Goal: Use online tool/utility: Utilize a website feature to perform a specific function

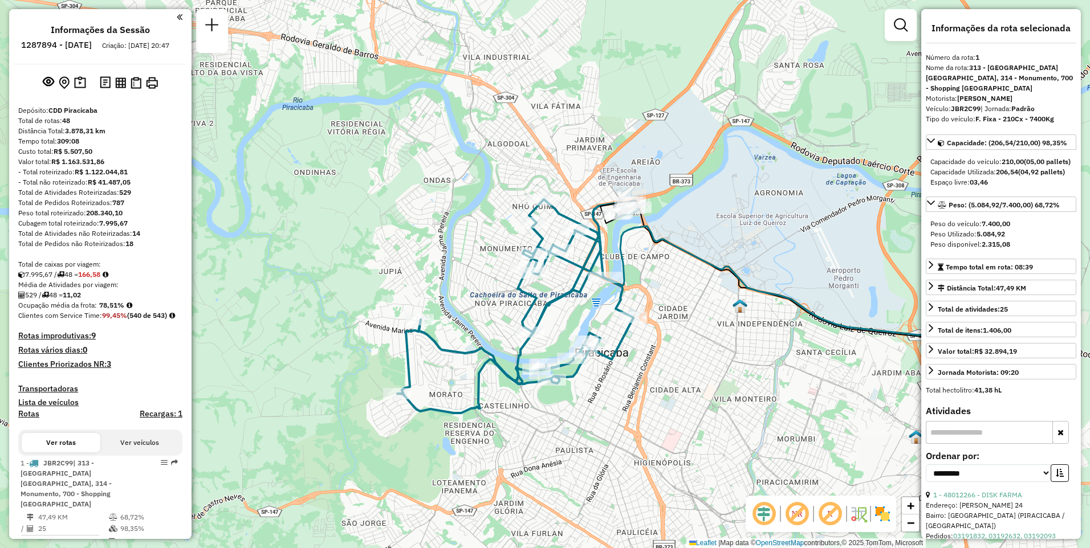
select select "**********"
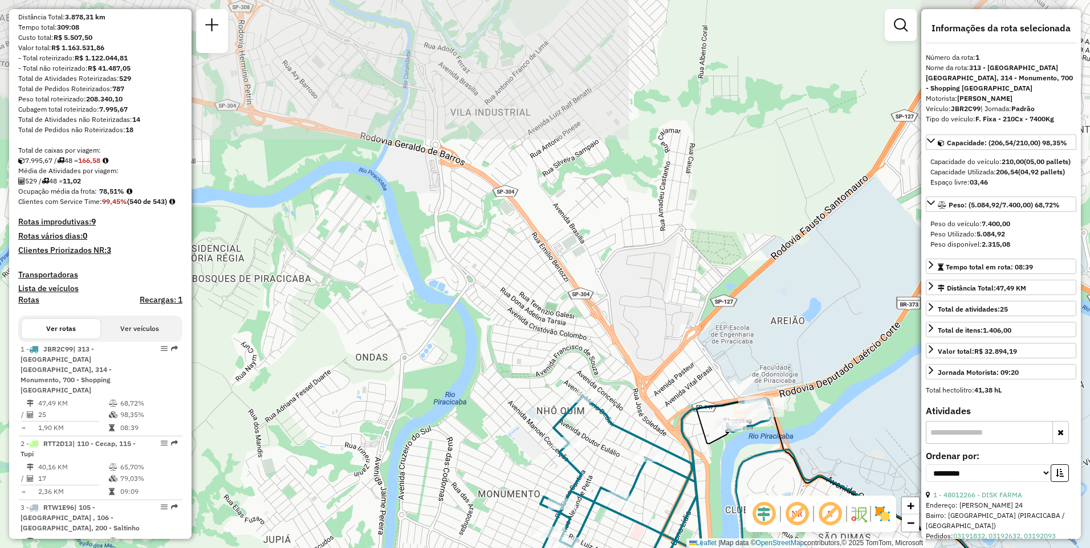
drag, startPoint x: 572, startPoint y: 202, endPoint x: 658, endPoint y: 423, distance: 236.7
click at [658, 423] on div "Janela de atendimento Grade de atendimento Capacidade Transportadoras Veículos …" at bounding box center [545, 274] width 1090 height 548
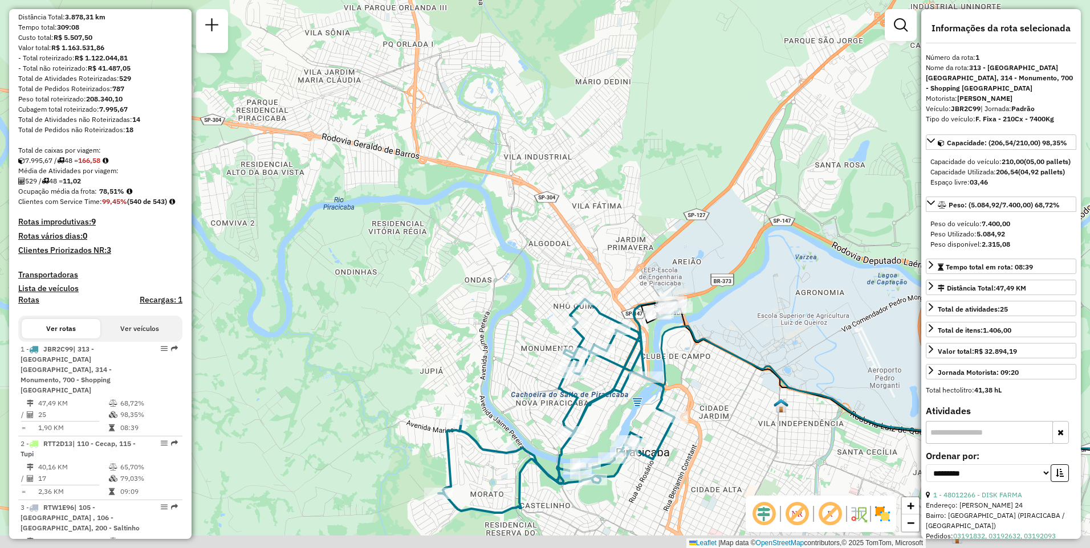
drag, startPoint x: 520, startPoint y: 441, endPoint x: 496, endPoint y: 393, distance: 53.8
click at [496, 393] on div "Janela de atendimento Grade de atendimento Capacidade Transportadoras Veículos …" at bounding box center [545, 274] width 1090 height 548
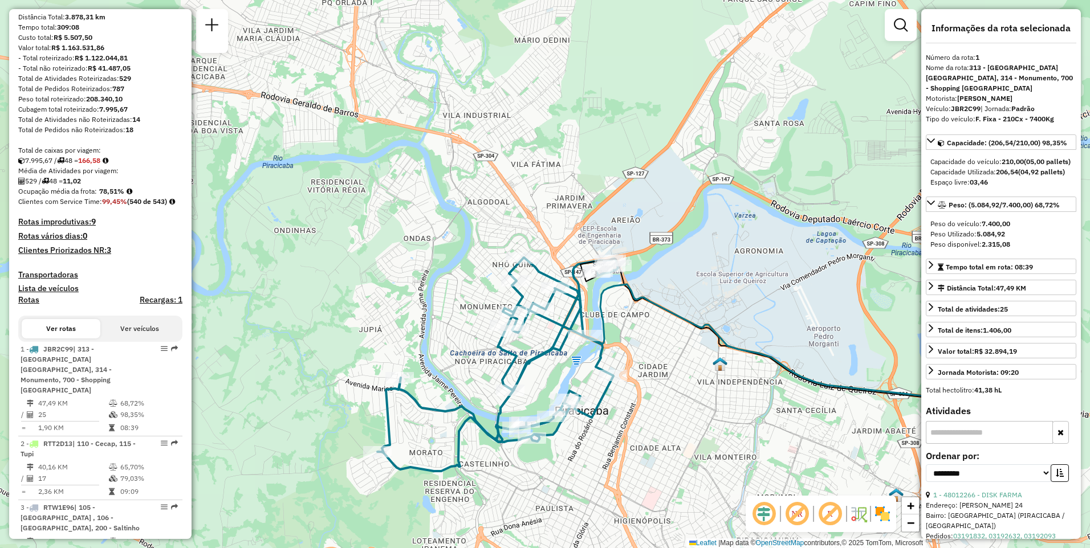
drag, startPoint x: 517, startPoint y: 398, endPoint x: 483, endPoint y: 359, distance: 52.1
click at [460, 355] on div "Janela de atendimento Grade de atendimento Capacidade Transportadoras Veículos …" at bounding box center [545, 274] width 1090 height 548
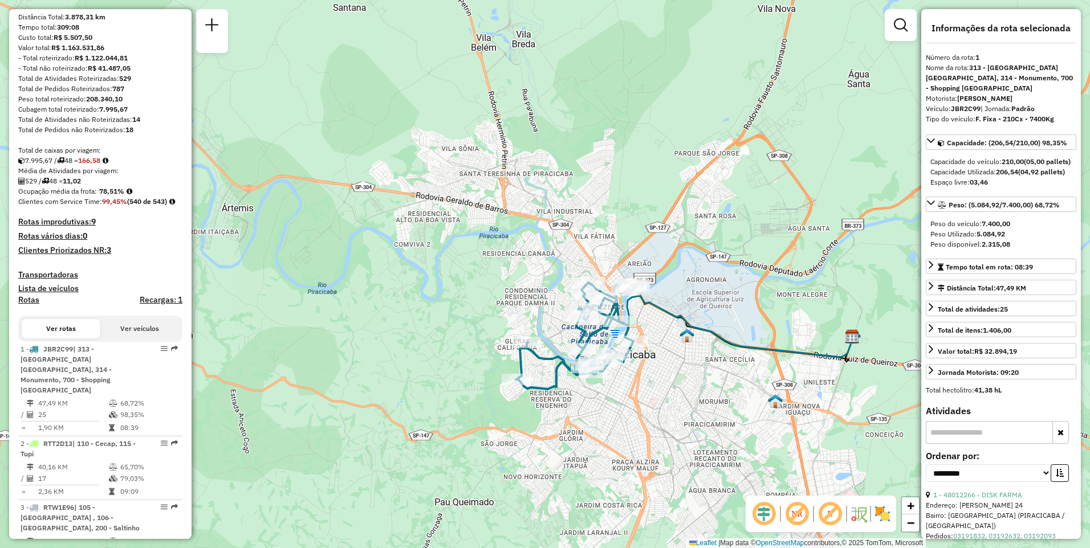
drag, startPoint x: 676, startPoint y: 451, endPoint x: 667, endPoint y: 375, distance: 76.9
click at [667, 375] on div "Janela de atendimento Grade de atendimento Capacidade Transportadoras Veículos …" at bounding box center [545, 274] width 1090 height 548
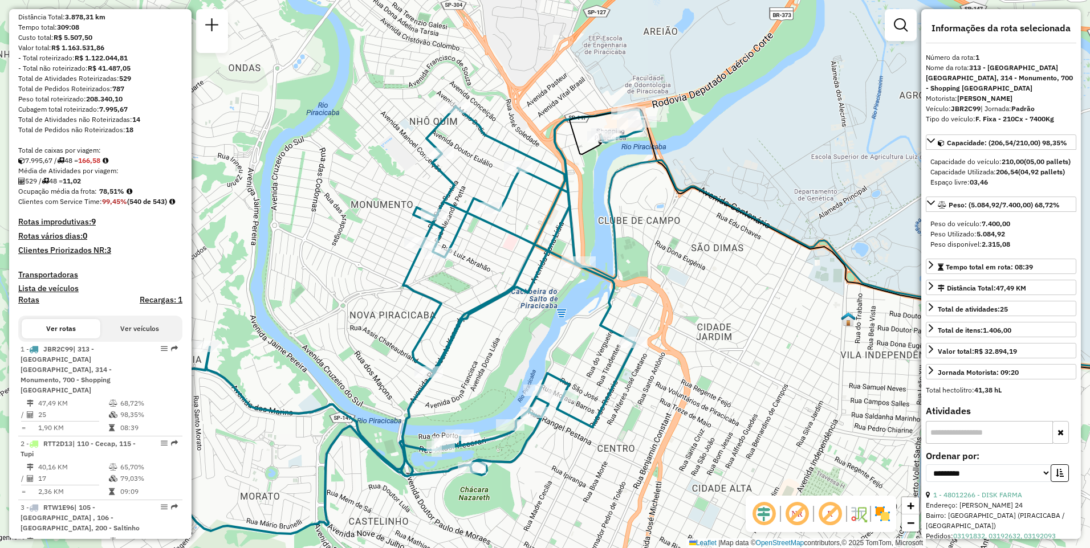
drag, startPoint x: 602, startPoint y: 349, endPoint x: 660, endPoint y: 421, distance: 91.9
click at [660, 421] on div "Janela de atendimento Grade de atendimento Capacidade Transportadoras Veículos …" at bounding box center [545, 274] width 1090 height 548
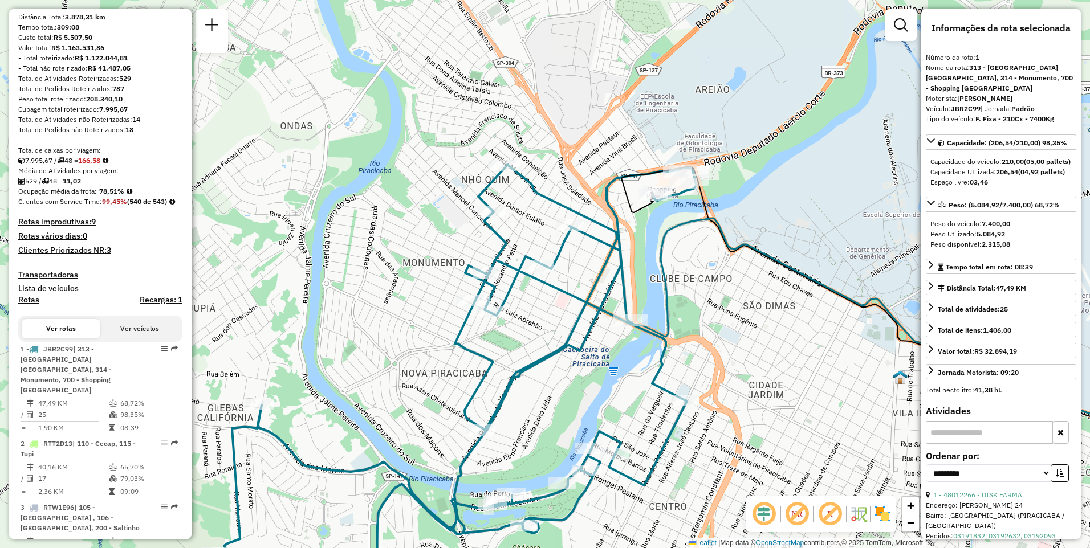
drag, startPoint x: 580, startPoint y: 303, endPoint x: 626, endPoint y: 354, distance: 69.0
click at [626, 354] on div "Janela de atendimento Grade de atendimento Capacidade Transportadoras Veículos …" at bounding box center [545, 274] width 1090 height 548
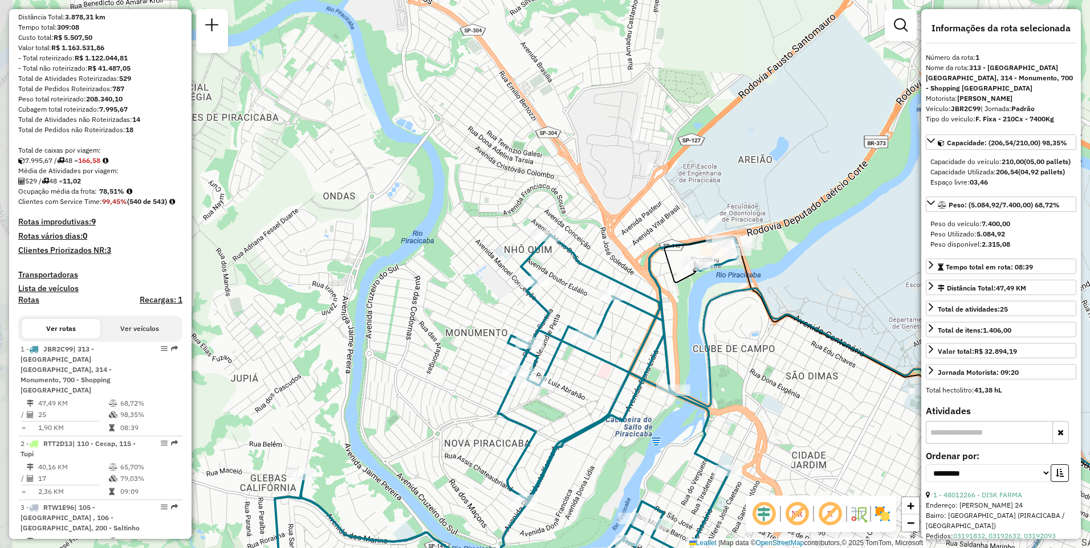
drag, startPoint x: 553, startPoint y: 312, endPoint x: 598, endPoint y: 398, distance: 97.1
click at [598, 398] on div "Janela de atendimento Grade de atendimento Capacidade Transportadoras Veículos …" at bounding box center [545, 274] width 1090 height 548
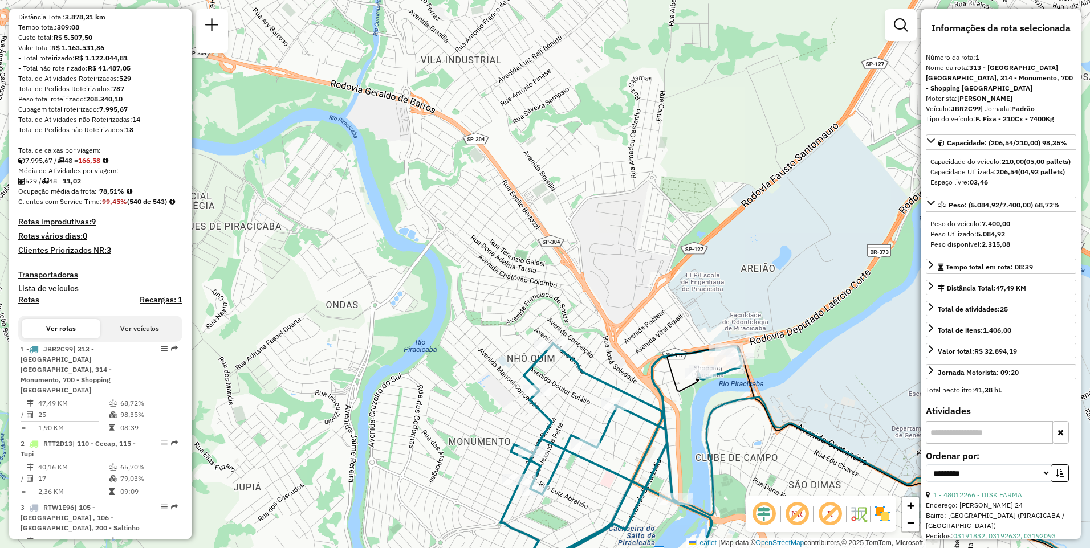
drag, startPoint x: 565, startPoint y: 323, endPoint x: 556, endPoint y: 388, distance: 66.2
click at [556, 388] on div "Janela de atendimento Grade de atendimento Capacidade Transportadoras Veículos …" at bounding box center [545, 274] width 1090 height 548
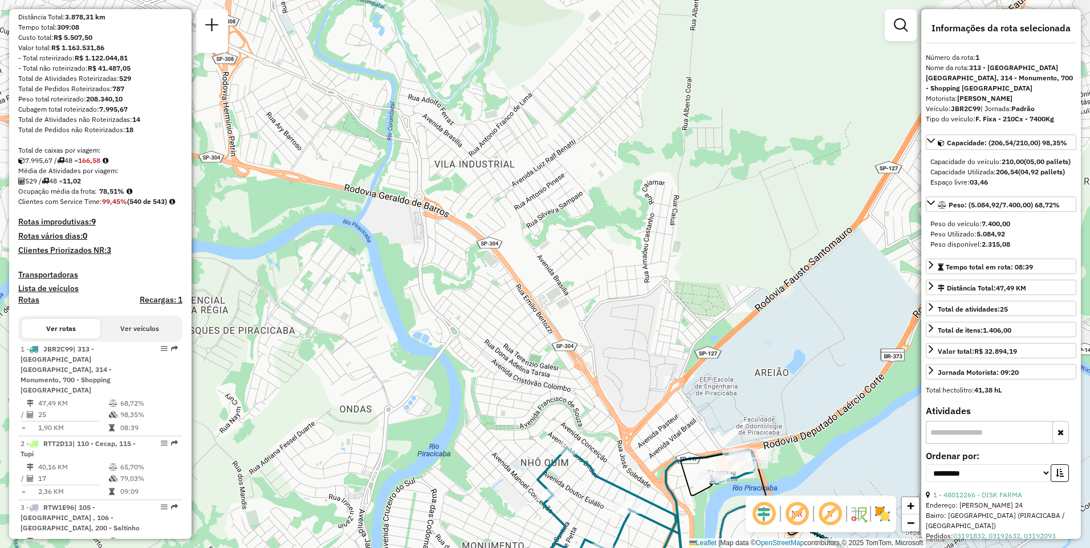
drag, startPoint x: 599, startPoint y: 270, endPoint x: 614, endPoint y: 363, distance: 94.7
click at [614, 363] on div "Janela de atendimento Grade de atendimento Capacidade Transportadoras Veículos …" at bounding box center [545, 274] width 1090 height 548
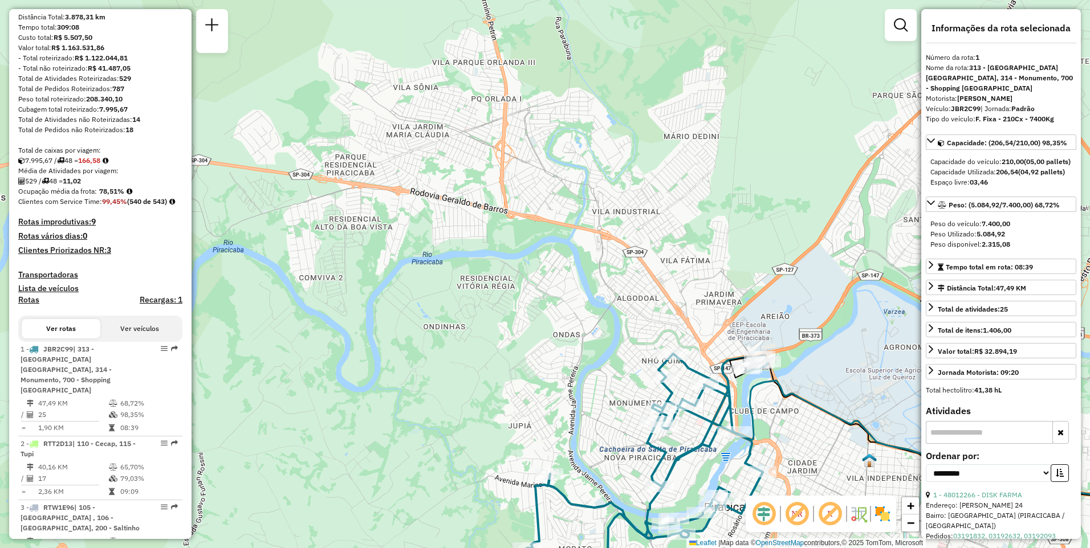
drag, startPoint x: 756, startPoint y: 372, endPoint x: 800, endPoint y: 423, distance: 67.5
click at [800, 423] on div "Janela de atendimento Grade de atendimento Capacidade Transportadoras Veículos …" at bounding box center [545, 274] width 1090 height 548
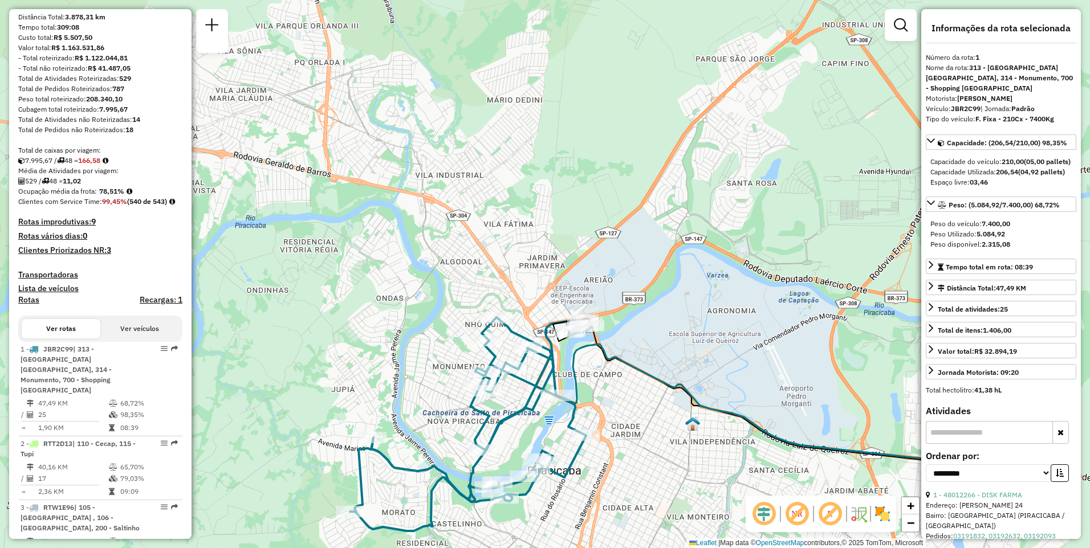
drag, startPoint x: 798, startPoint y: 315, endPoint x: 623, endPoint y: 280, distance: 178.5
click at [623, 280] on div "Janela de atendimento Grade de atendimento Capacidade Transportadoras Veículos …" at bounding box center [545, 274] width 1090 height 548
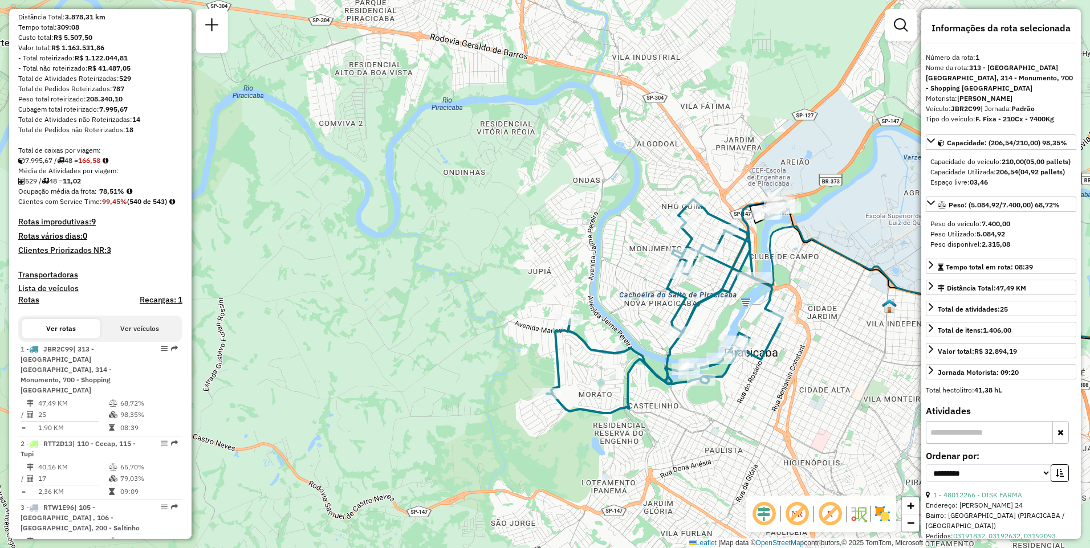
drag, startPoint x: 463, startPoint y: 278, endPoint x: 658, endPoint y: 151, distance: 232.4
click at [658, 151] on div "Janela de atendimento Grade de atendimento Capacidade Transportadoras Veículos …" at bounding box center [545, 274] width 1090 height 548
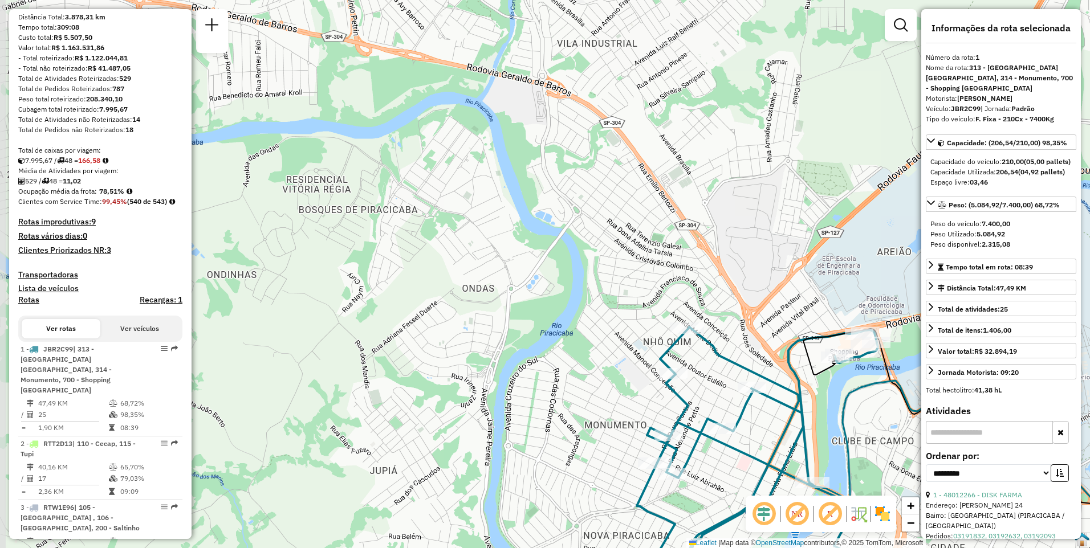
drag, startPoint x: 705, startPoint y: 208, endPoint x: 728, endPoint y: 295, distance: 90.1
click at [728, 295] on div "Janela de atendimento Grade de atendimento Capacidade Transportadoras Veículos …" at bounding box center [545, 274] width 1090 height 548
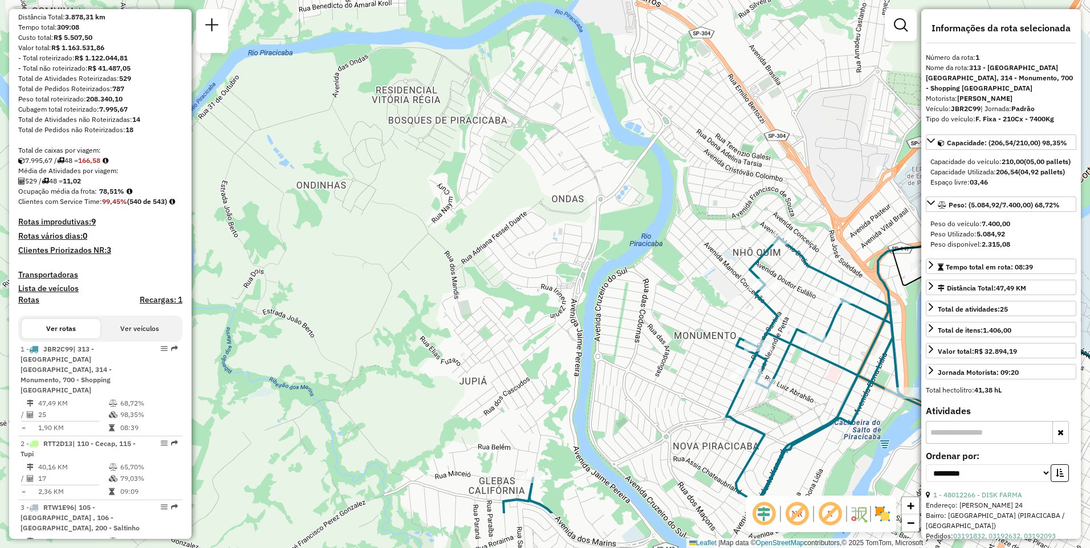
drag, startPoint x: 569, startPoint y: 300, endPoint x: 658, endPoint y: 210, distance: 126.5
click at [658, 210] on div "Janela de atendimento Grade de atendimento Capacidade Transportadoras Veículos …" at bounding box center [545, 274] width 1090 height 548
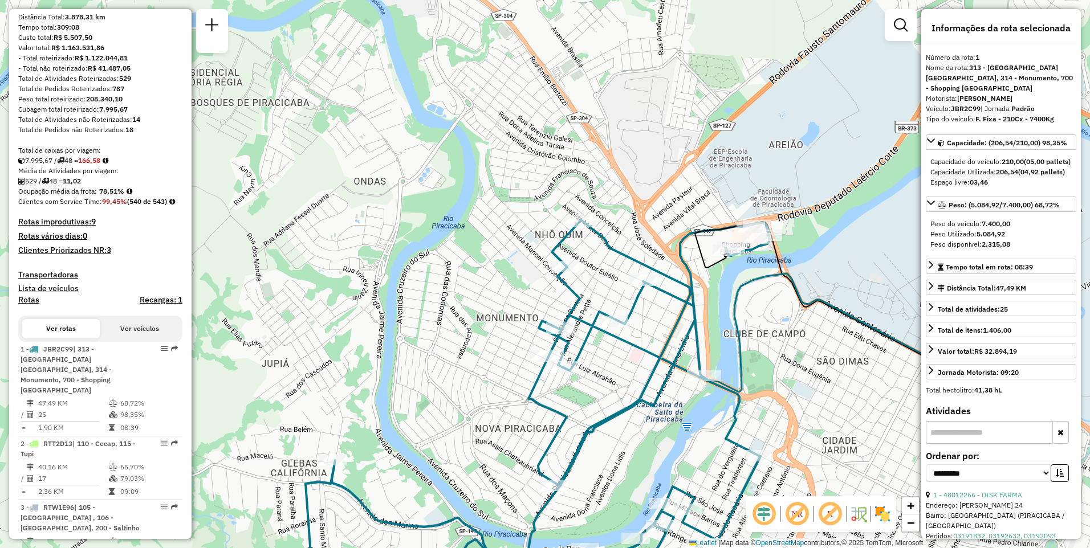
drag, startPoint x: 822, startPoint y: 259, endPoint x: 618, endPoint y: 232, distance: 206.4
click at [624, 240] on div "Janela de atendimento Grade de atendimento Capacidade Transportadoras Veículos …" at bounding box center [545, 274] width 1090 height 548
click at [614, 229] on div "Janela de atendimento Grade de atendimento Capacidade Transportadoras Veículos …" at bounding box center [545, 274] width 1090 height 548
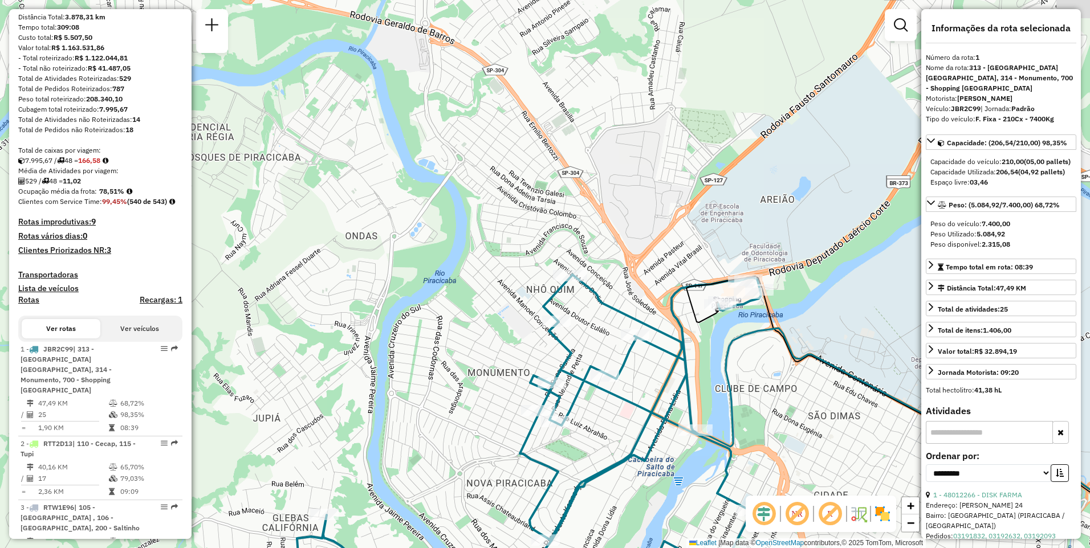
drag, startPoint x: 679, startPoint y: 195, endPoint x: 674, endPoint y: 252, distance: 57.8
click at [674, 252] on div "Janela de atendimento Grade de atendimento Capacidade Transportadoras Veículos …" at bounding box center [545, 274] width 1090 height 548
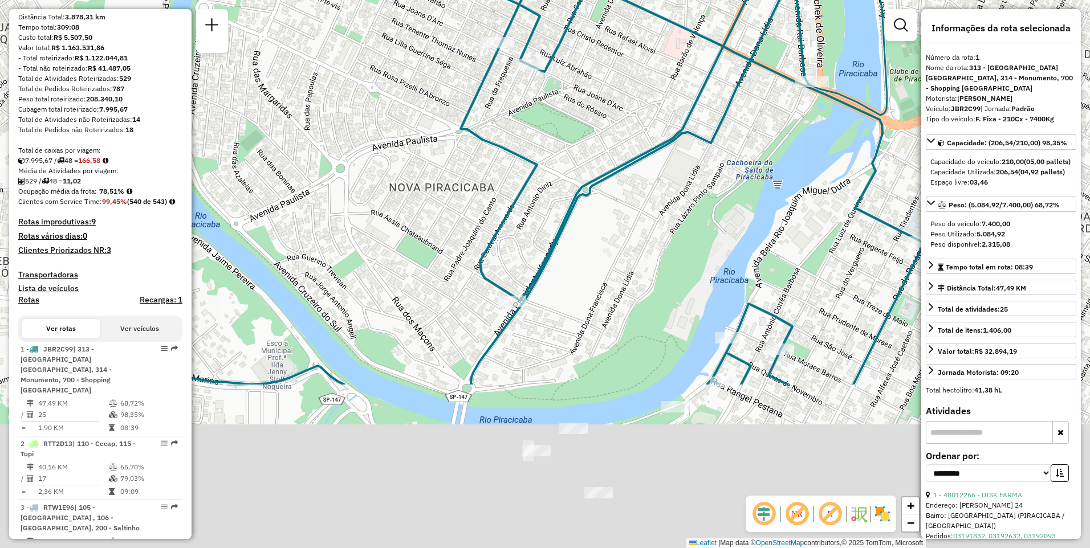
drag, startPoint x: 670, startPoint y: 404, endPoint x: 705, endPoint y: 183, distance: 224.0
click at [705, 183] on div "Janela de atendimento Grade de atendimento Capacidade Transportadoras Veículos …" at bounding box center [545, 274] width 1090 height 548
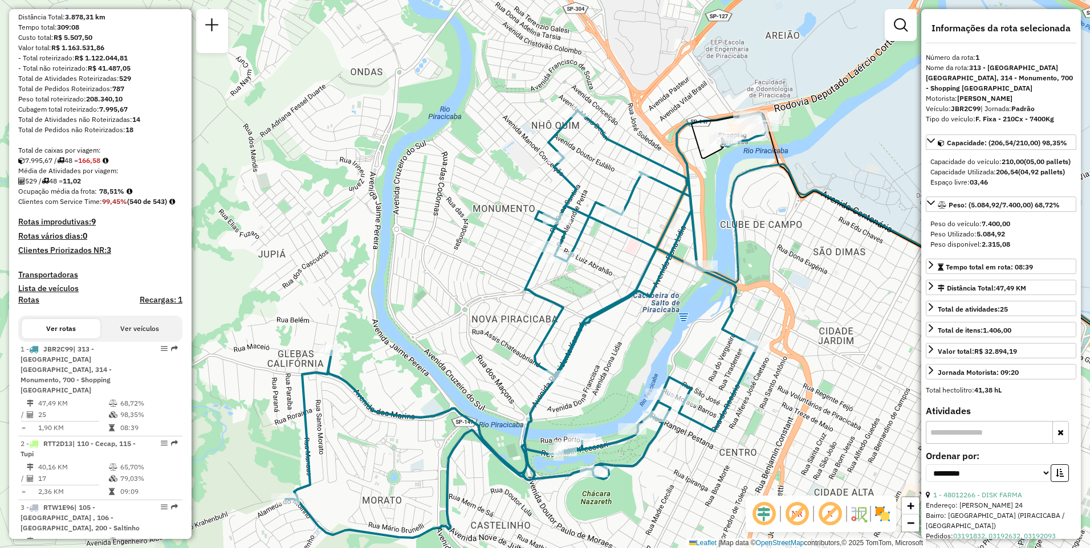
drag, startPoint x: 769, startPoint y: 223, endPoint x: 704, endPoint y: 358, distance: 149.1
click at [704, 358] on div "Janela de atendimento Grade de atendimento Capacidade Transportadoras Veículos …" at bounding box center [545, 274] width 1090 height 548
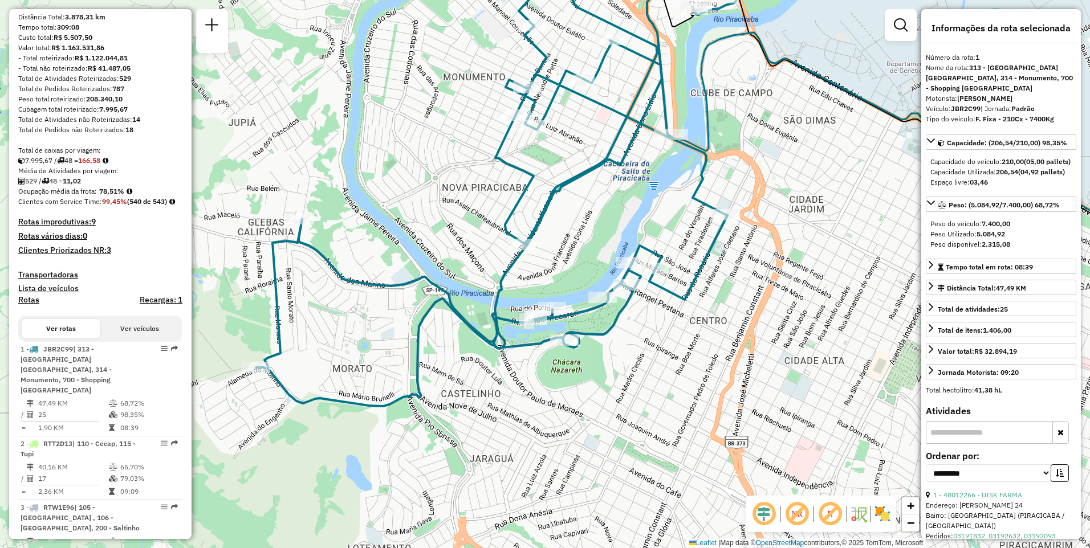
drag, startPoint x: 701, startPoint y: 345, endPoint x: 669, endPoint y: 216, distance: 133.2
click at [669, 216] on div "Janela de atendimento Grade de atendimento Capacidade Transportadoras Veículos …" at bounding box center [545, 274] width 1090 height 548
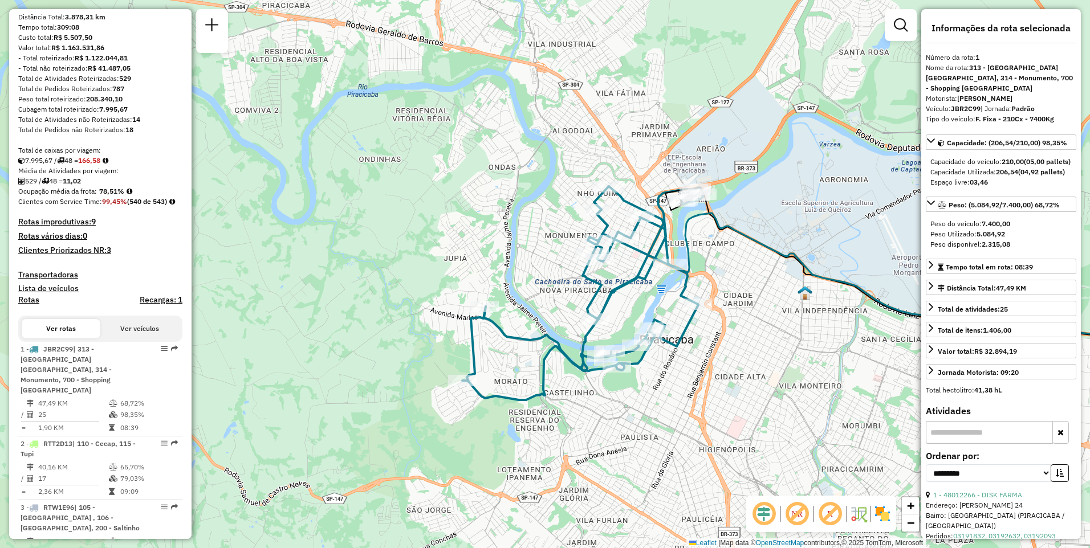
drag, startPoint x: 588, startPoint y: 183, endPoint x: 586, endPoint y: 272, distance: 88.9
click at [586, 272] on icon at bounding box center [582, 293] width 240 height 214
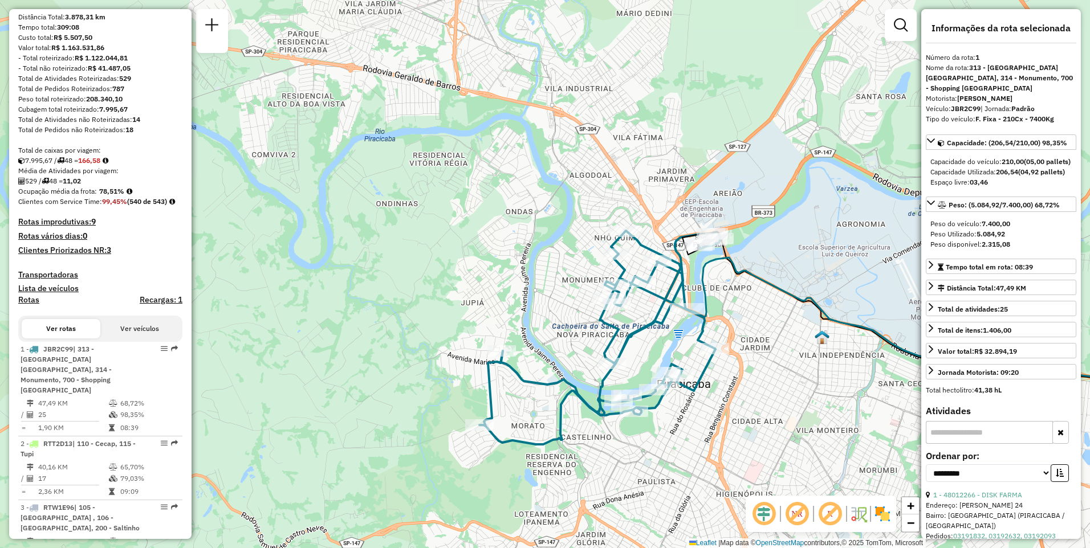
drag, startPoint x: 552, startPoint y: 212, endPoint x: 569, endPoint y: 256, distance: 47.6
click at [569, 256] on div "Janela de atendimento Grade de atendimento Capacidade Transportadoras Veículos …" at bounding box center [545, 274] width 1090 height 548
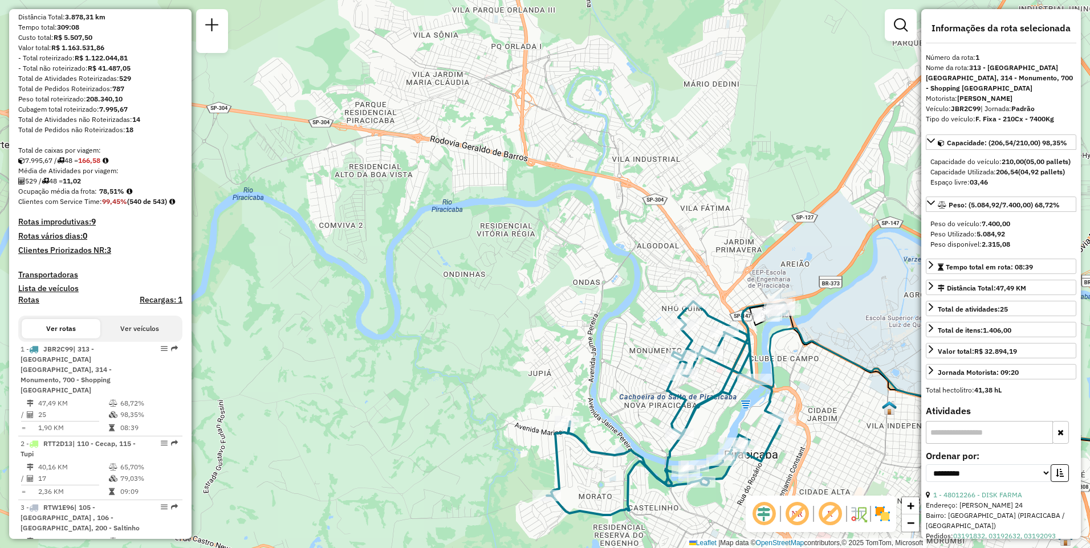
drag, startPoint x: 476, startPoint y: 227, endPoint x: 550, endPoint y: 307, distance: 108.9
click at [553, 307] on div "Janela de atendimento Grade de atendimento Capacidade Transportadoras Veículos …" at bounding box center [545, 274] width 1090 height 548
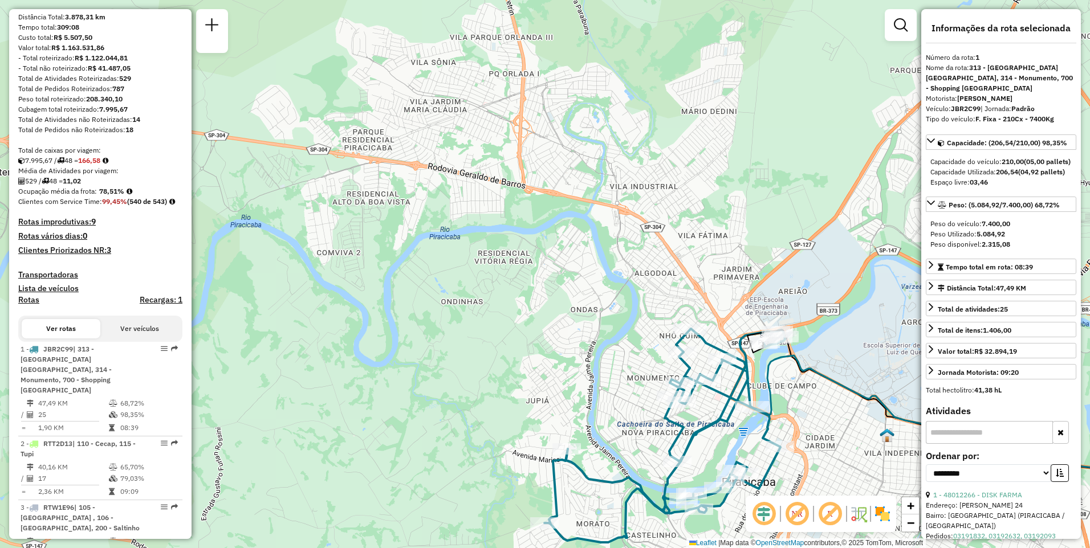
drag, startPoint x: 541, startPoint y: 237, endPoint x: 446, endPoint y: 218, distance: 97.1
click at [446, 218] on div "Janela de atendimento Grade de atendimento Capacidade Transportadoras Veículos …" at bounding box center [545, 274] width 1090 height 548
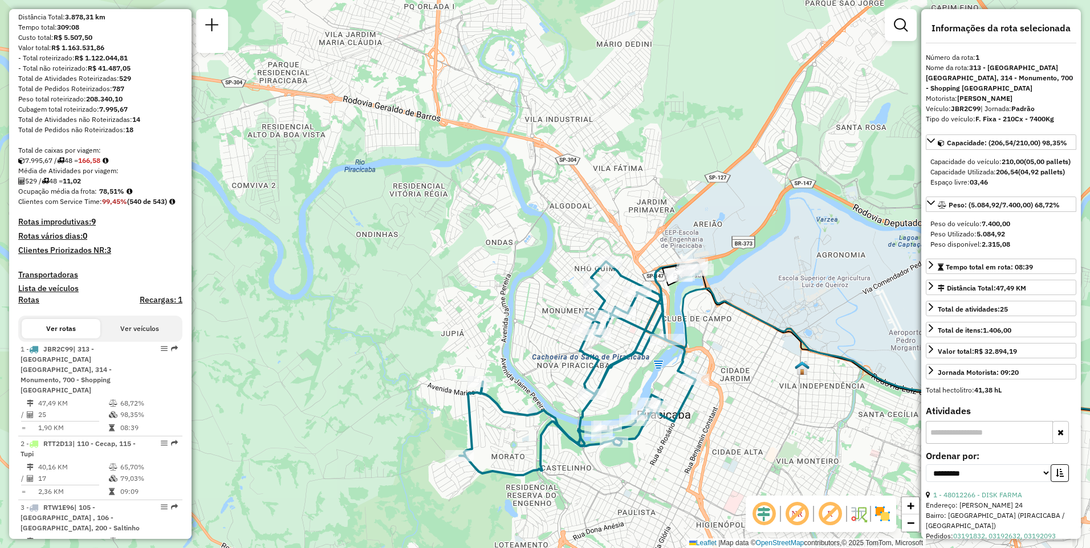
drag, startPoint x: 682, startPoint y: 275, endPoint x: 597, endPoint y: 208, distance: 108.3
click at [597, 208] on div "Janela de atendimento Grade de atendimento Capacidade Transportadoras Veículos …" at bounding box center [545, 274] width 1090 height 548
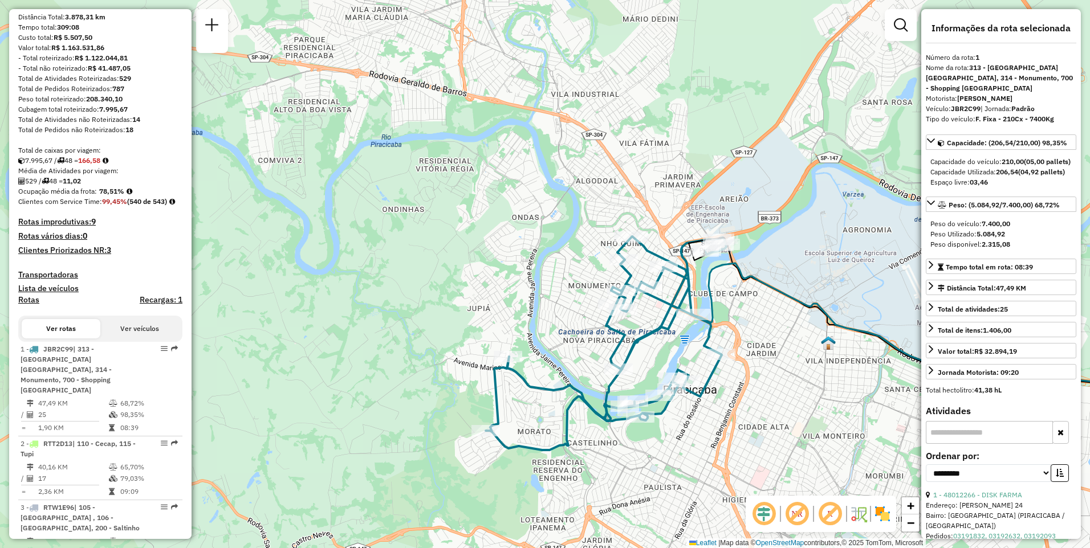
drag, startPoint x: 711, startPoint y: 344, endPoint x: 739, endPoint y: 294, distance: 56.9
click at [739, 294] on div "Janela de atendimento Grade de atendimento Capacidade Transportadoras Veículos …" at bounding box center [545, 274] width 1090 height 548
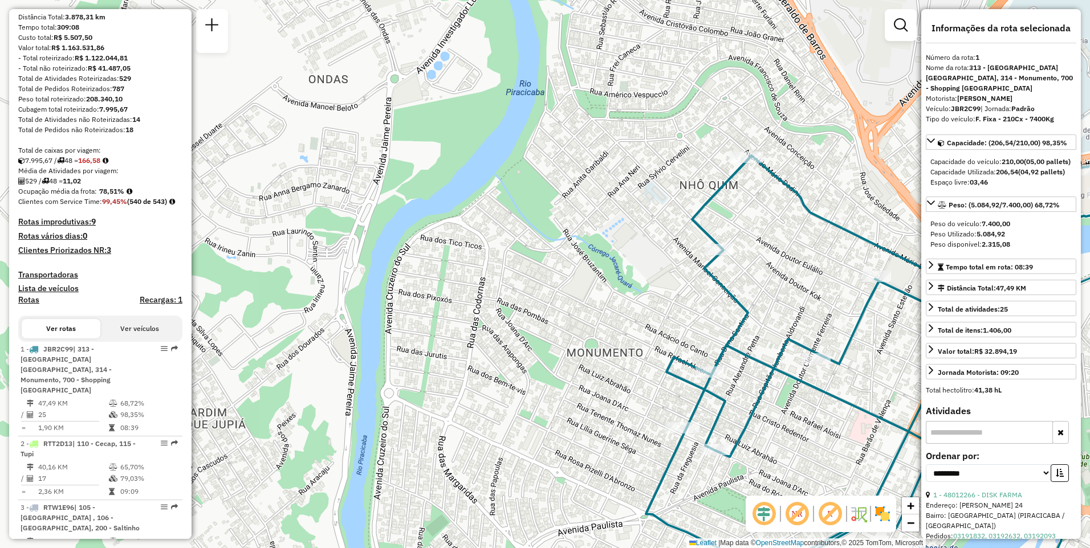
drag, startPoint x: 614, startPoint y: 280, endPoint x: 600, endPoint y: 320, distance: 42.7
click at [600, 320] on div "Janela de atendimento Grade de atendimento Capacidade Transportadoras Veículos …" at bounding box center [545, 274] width 1090 height 548
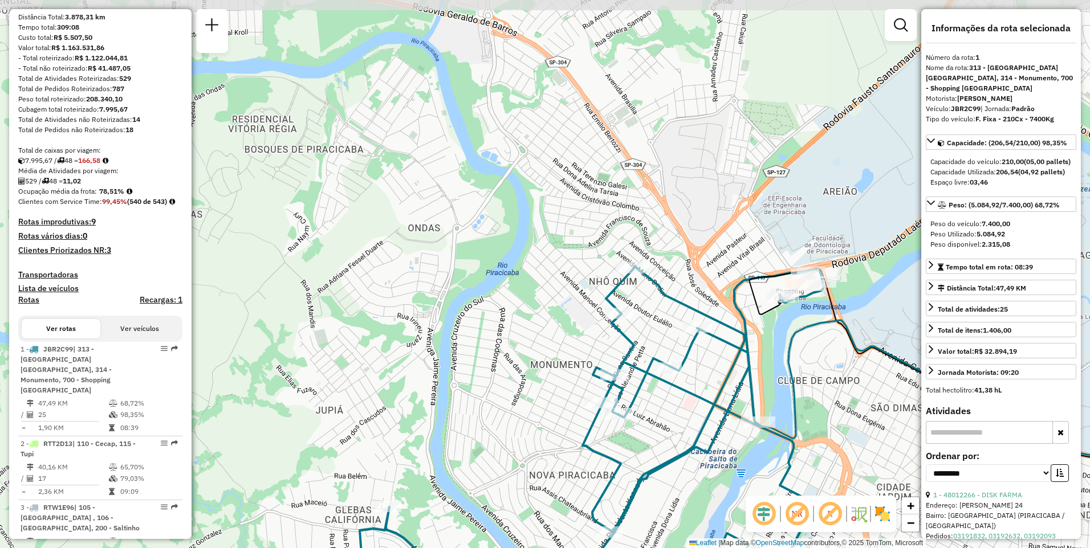
drag, startPoint x: 638, startPoint y: 268, endPoint x: 589, endPoint y: 318, distance: 70.1
click at [589, 318] on div "Janela de atendimento Grade de atendimento Capacidade Transportadoras Veículos …" at bounding box center [545, 274] width 1090 height 548
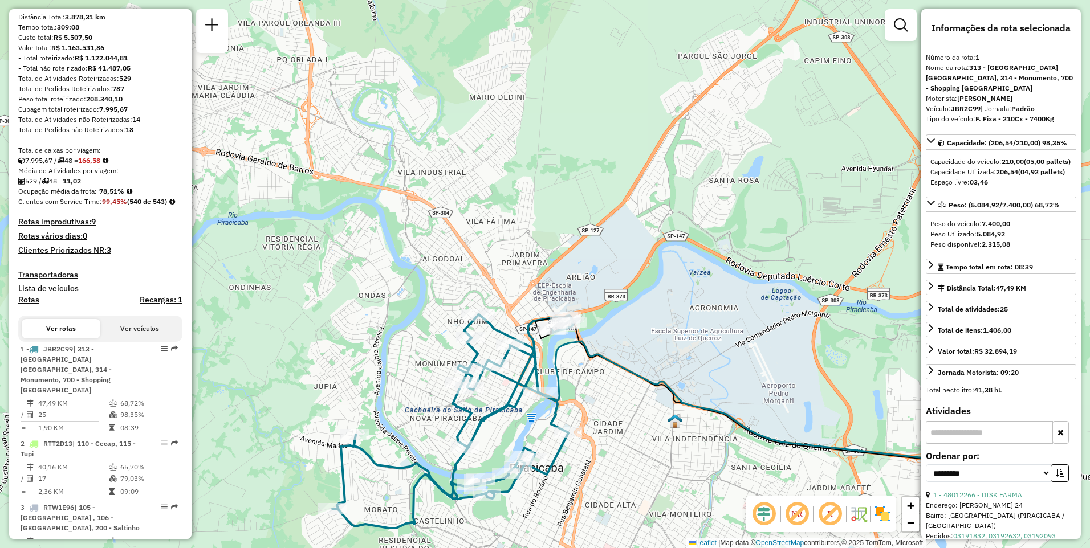
drag, startPoint x: 752, startPoint y: 239, endPoint x: 603, endPoint y: 289, distance: 156.4
click at [603, 289] on div "Janela de atendimento Grade de atendimento Capacidade Transportadoras Veículos …" at bounding box center [545, 274] width 1090 height 548
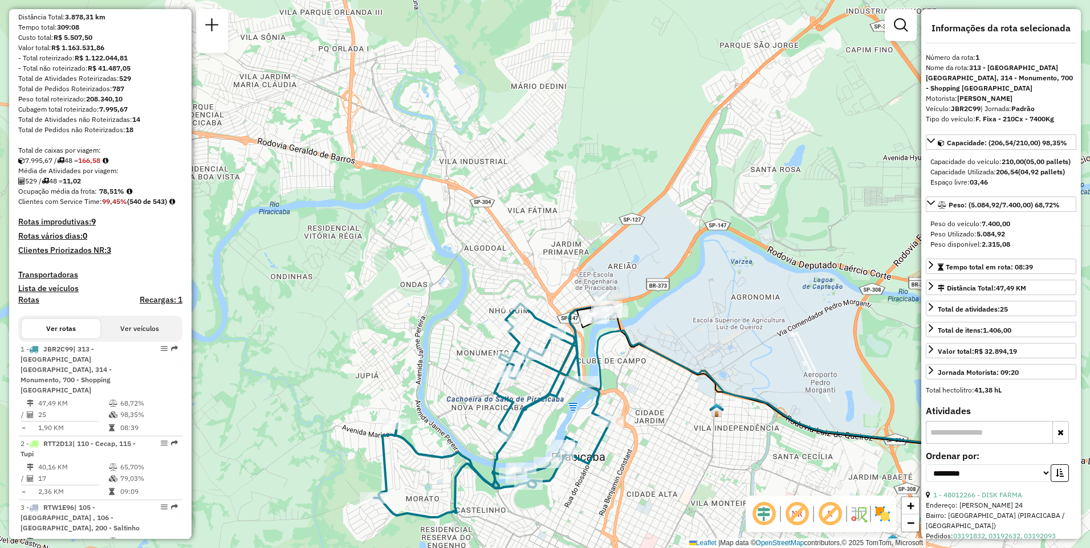
drag, startPoint x: 531, startPoint y: 275, endPoint x: 572, endPoint y: 264, distance: 43.0
click at [572, 264] on div "Janela de atendimento Grade de atendimento Capacidade Transportadoras Veículos …" at bounding box center [545, 274] width 1090 height 548
